Goal: Information Seeking & Learning: Find specific fact

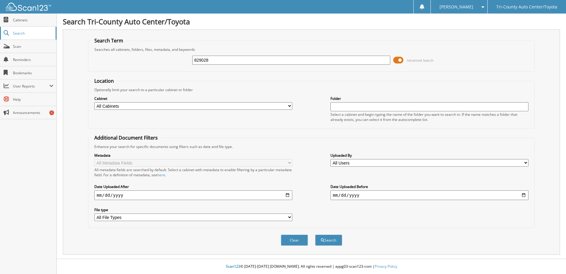
type input "829028"
click at [315, 234] on button "Search" at bounding box center [328, 239] width 27 height 11
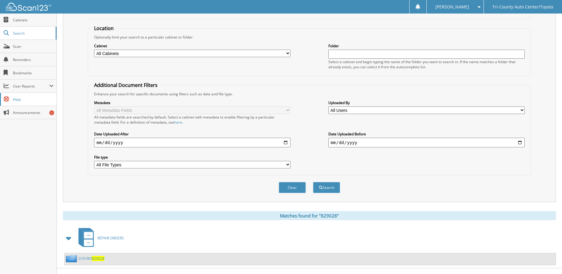
scroll to position [62, 0]
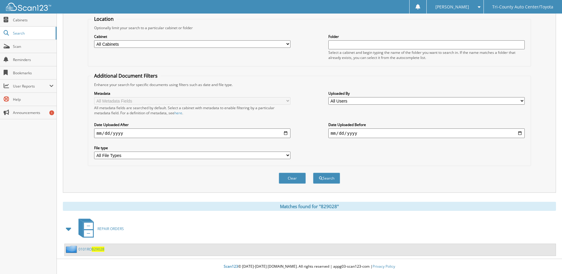
click at [100, 250] on span "829028" at bounding box center [98, 248] width 13 height 5
